Goal: Navigation & Orientation: Find specific page/section

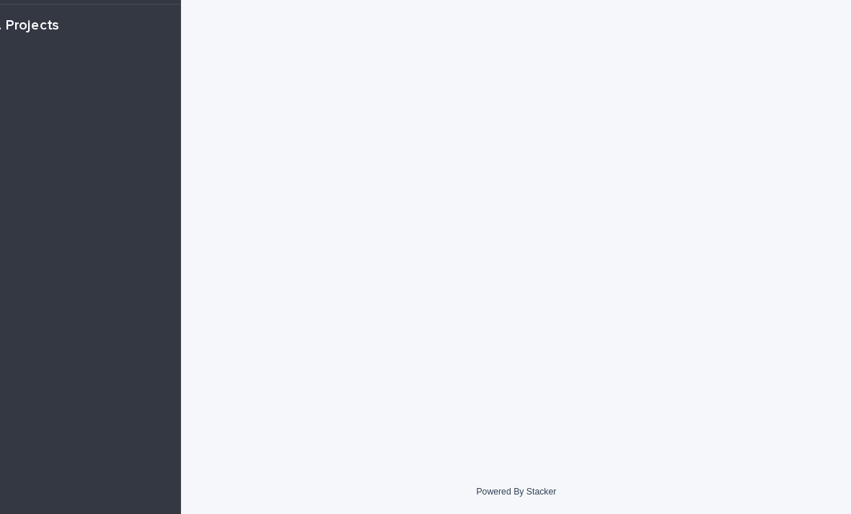
scroll to position [36, 0]
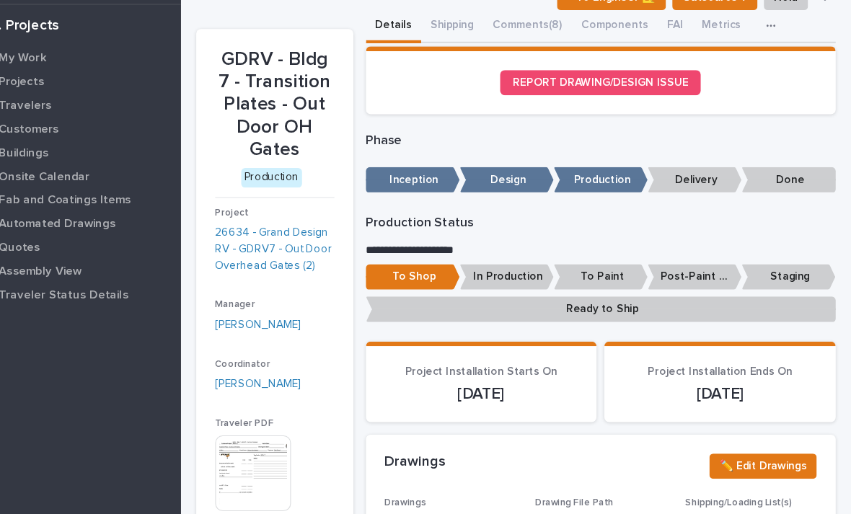
click at [71, 91] on p "My Work" at bounding box center [93, 97] width 44 height 13
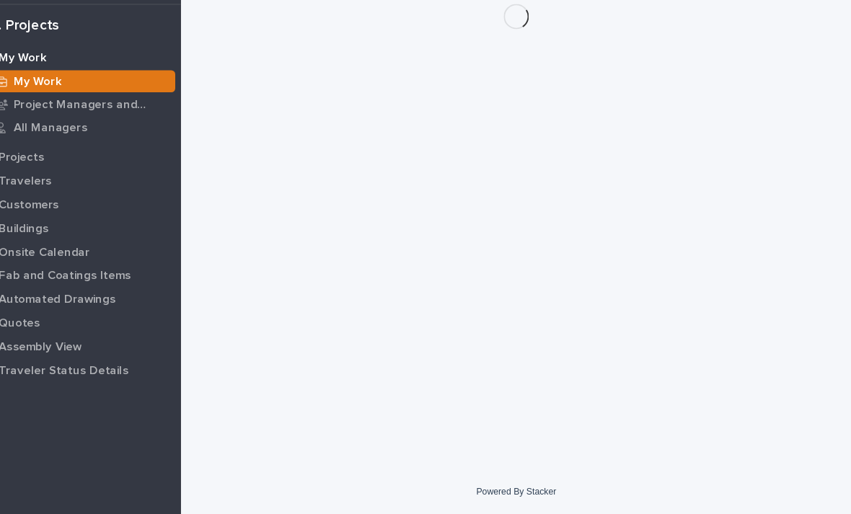
scroll to position [36, 0]
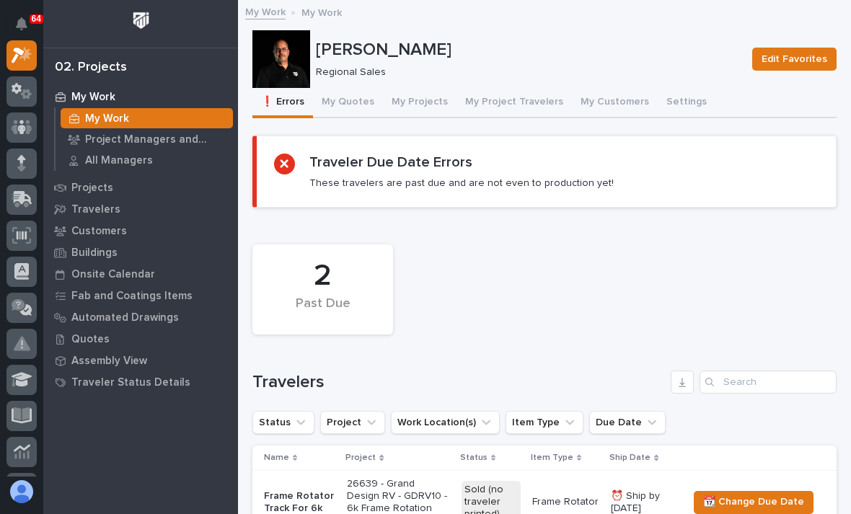
click at [426, 100] on button "My Projects" at bounding box center [420, 103] width 74 height 30
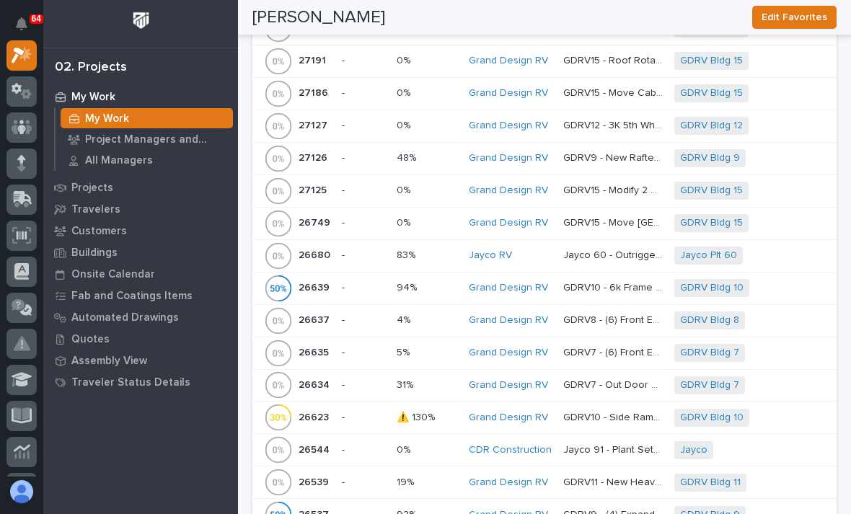
scroll to position [708, 0]
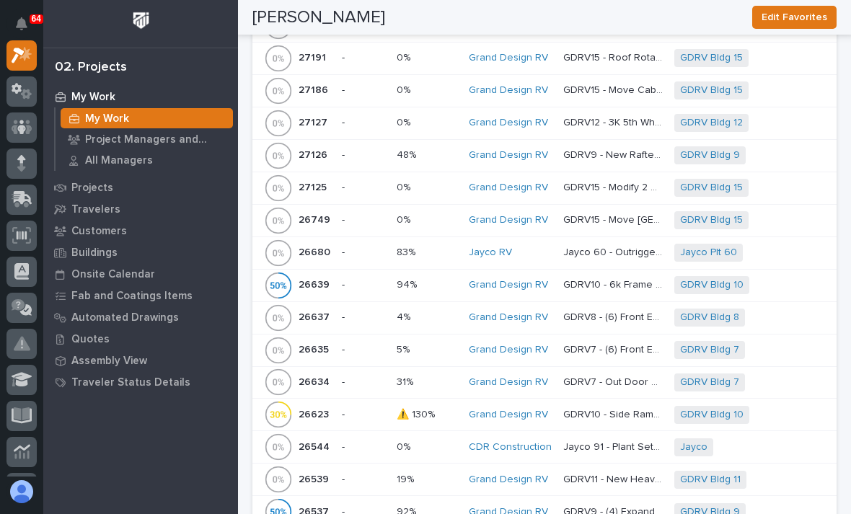
click at [440, 377] on p at bounding box center [427, 383] width 61 height 12
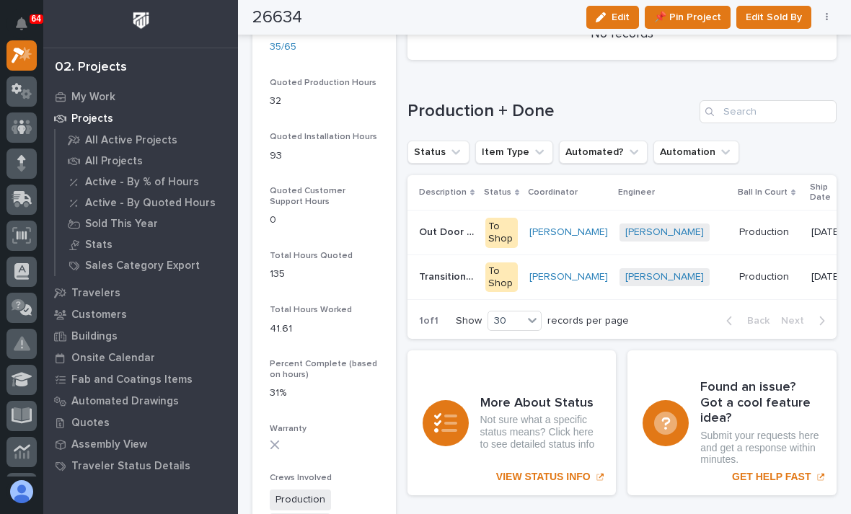
scroll to position [1059, 0]
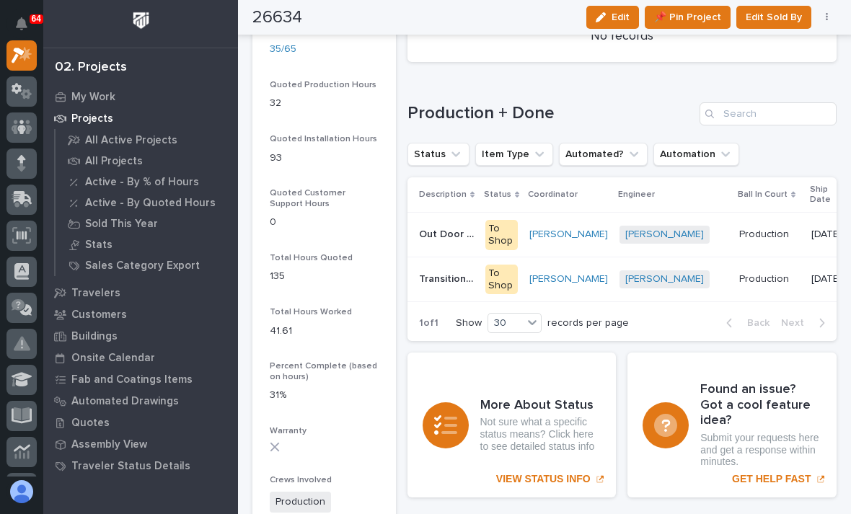
click at [237, 271] on link "Sales Category Export" at bounding box center [147, 265] width 183 height 20
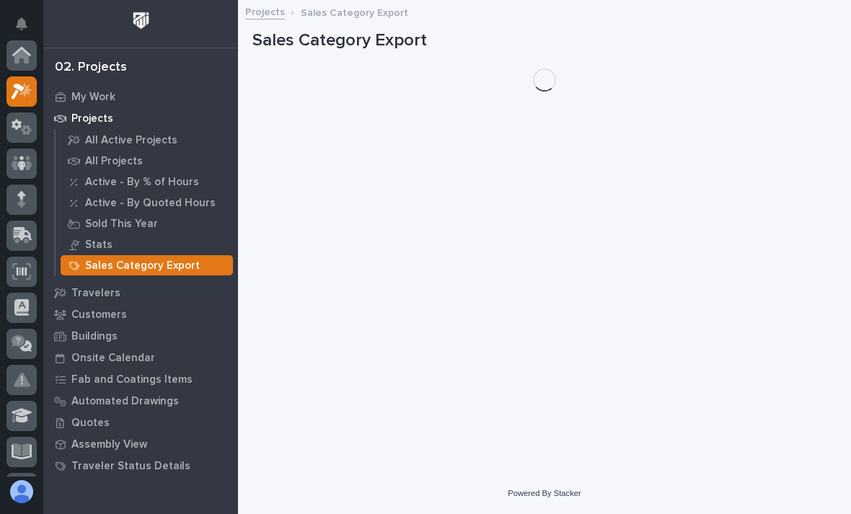
scroll to position [36, 0]
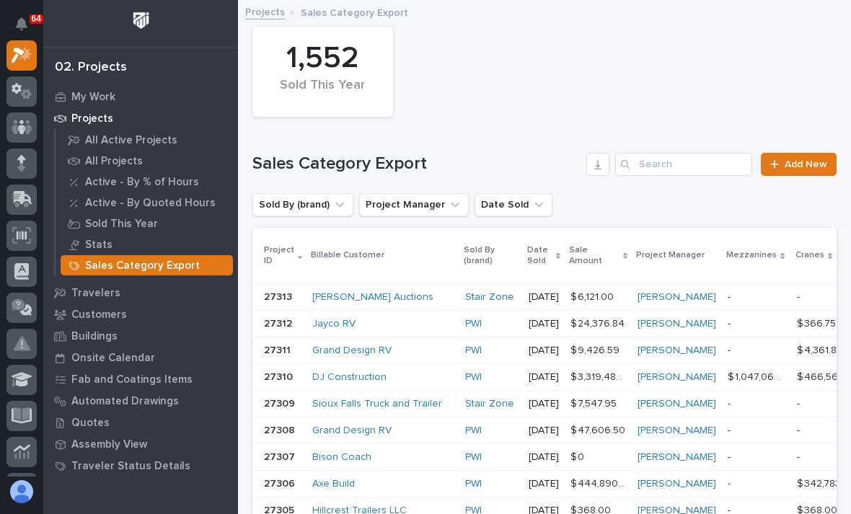
click at [120, 87] on div "My Work" at bounding box center [141, 97] width 188 height 20
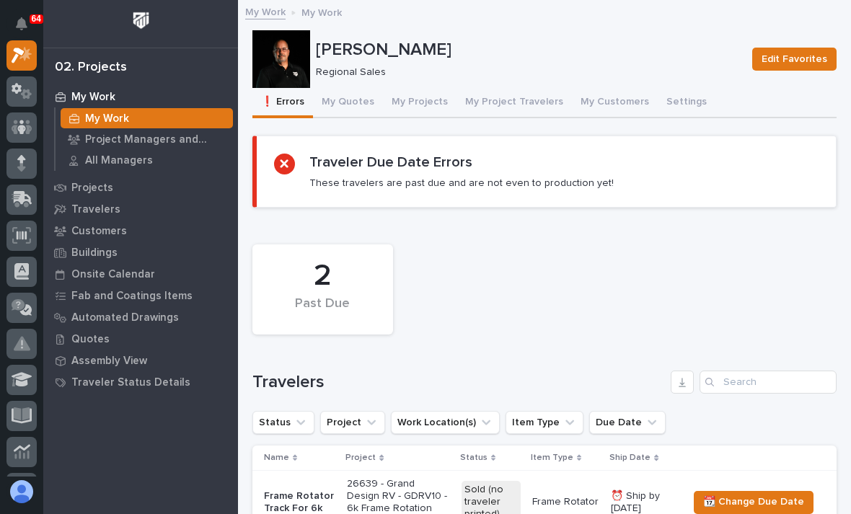
click at [414, 97] on button "My Projects" at bounding box center [420, 103] width 74 height 30
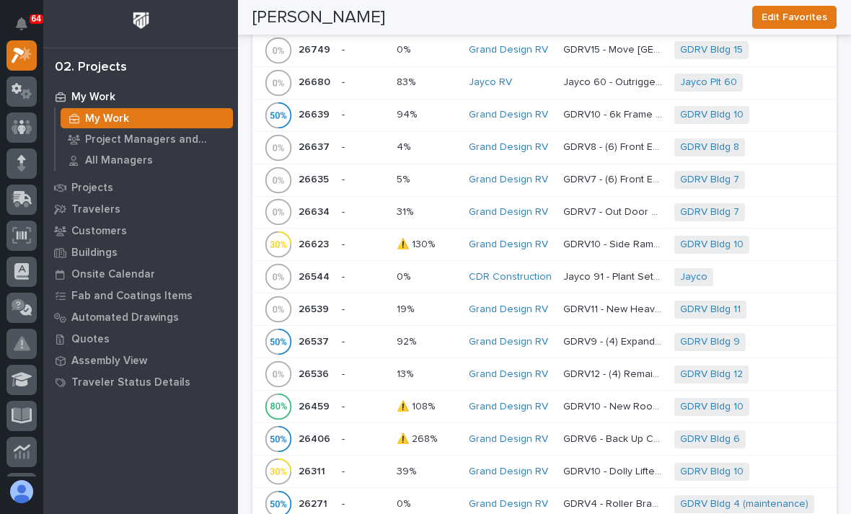
scroll to position [879, 0]
click at [360, 206] on p "-" at bounding box center [363, 212] width 43 height 12
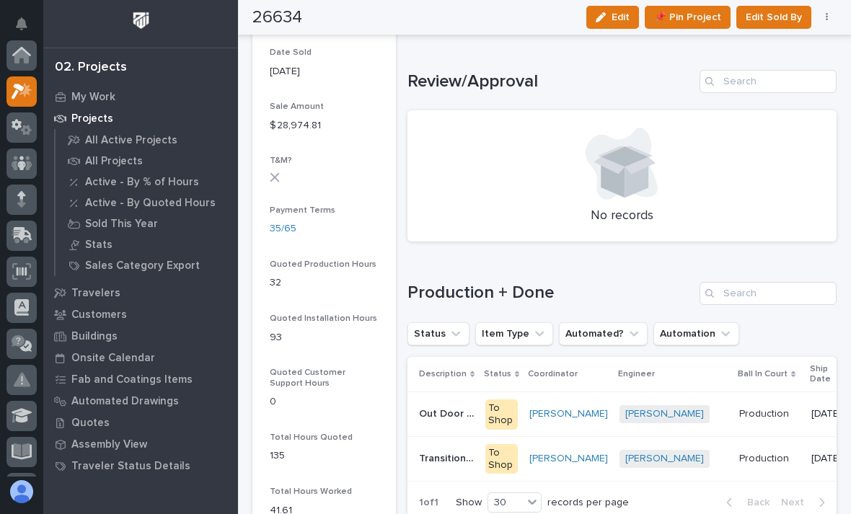
scroll to position [36, 0]
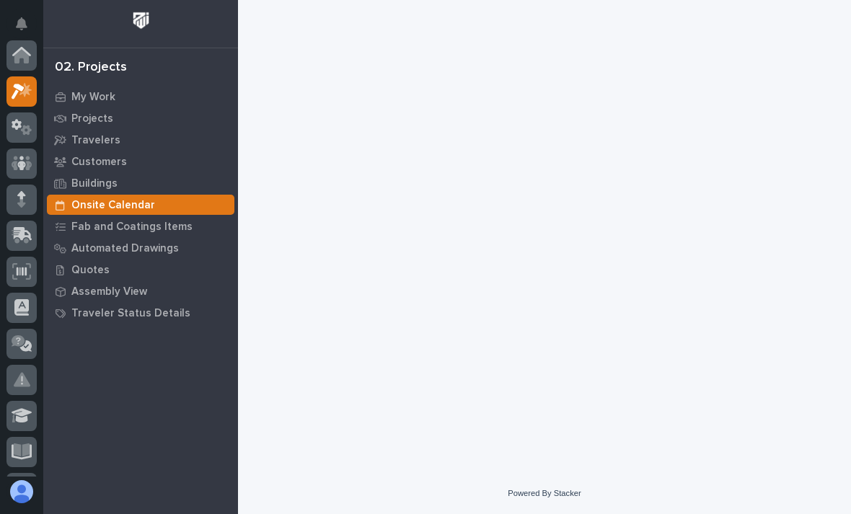
scroll to position [36, 0]
